Goal: Information Seeking & Learning: Find contact information

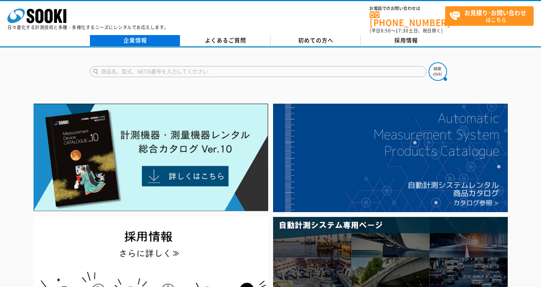
click at [130, 35] on link "企業情報" at bounding box center [135, 40] width 90 height 11
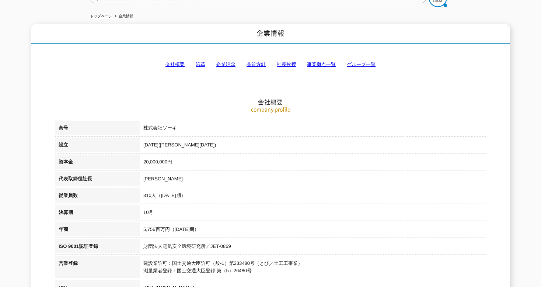
scroll to position [37, 0]
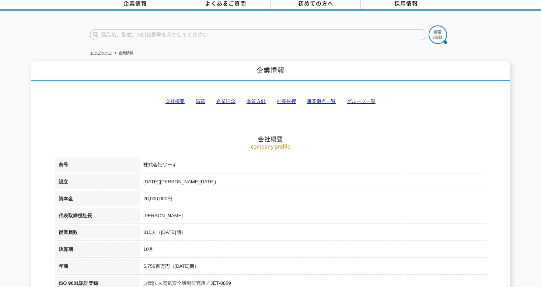
click at [184, 98] on link "会社概要" at bounding box center [174, 101] width 19 height 6
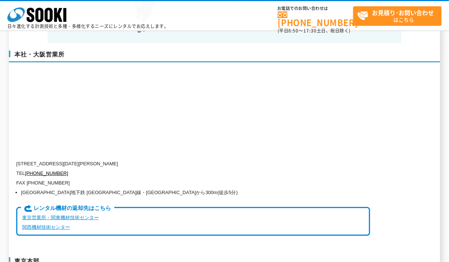
scroll to position [1715, 0]
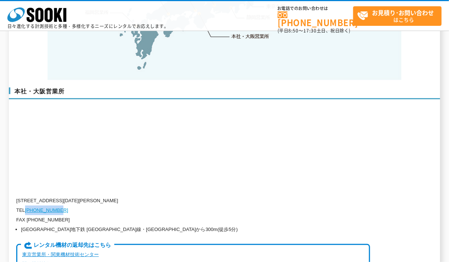
drag, startPoint x: 66, startPoint y: 195, endPoint x: 27, endPoint y: 196, distance: 38.4
click at [27, 205] on p "TEL 0120-856-990" at bounding box center [193, 210] width 354 height 10
copy link "[PHONE_NUMBER]"
click at [84, 215] on p "FAX [PHONE_NUMBER]" at bounding box center [193, 220] width 354 height 10
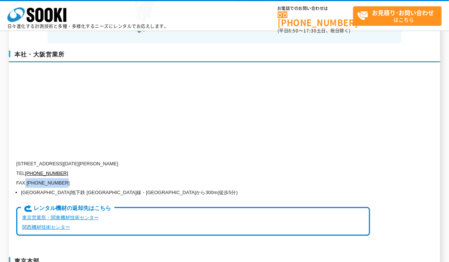
drag, startPoint x: 66, startPoint y: 165, endPoint x: 26, endPoint y: 171, distance: 40.2
click at [26, 178] on p "FAX [PHONE_NUMBER]" at bounding box center [193, 183] width 354 height 10
copy p "(06)6538-3660"
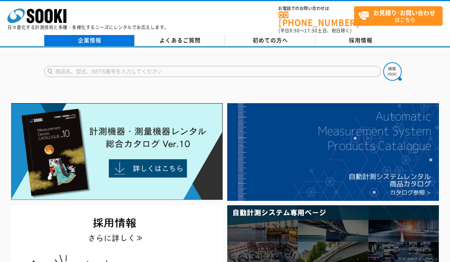
click at [99, 35] on link "企業情報" at bounding box center [89, 40] width 90 height 11
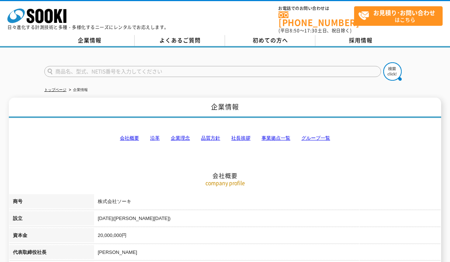
click at [130, 135] on link "会社概要" at bounding box center [129, 138] width 19 height 6
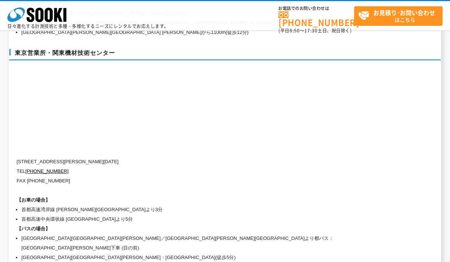
scroll to position [3346, 0]
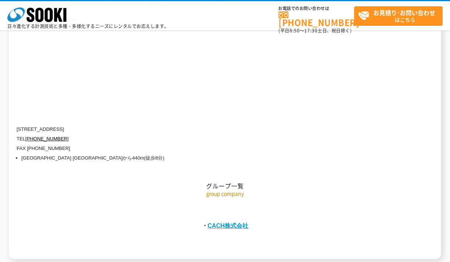
click at [236, 222] on link "CACH株式会社" at bounding box center [228, 225] width 41 height 7
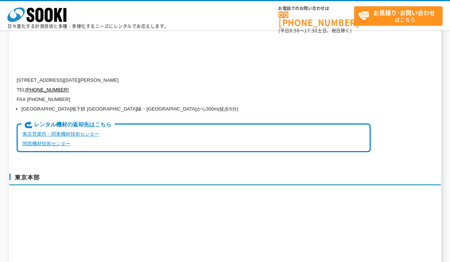
scroll to position [1724, 0]
